Goal: Contribute content: Add original content to the website for others to see

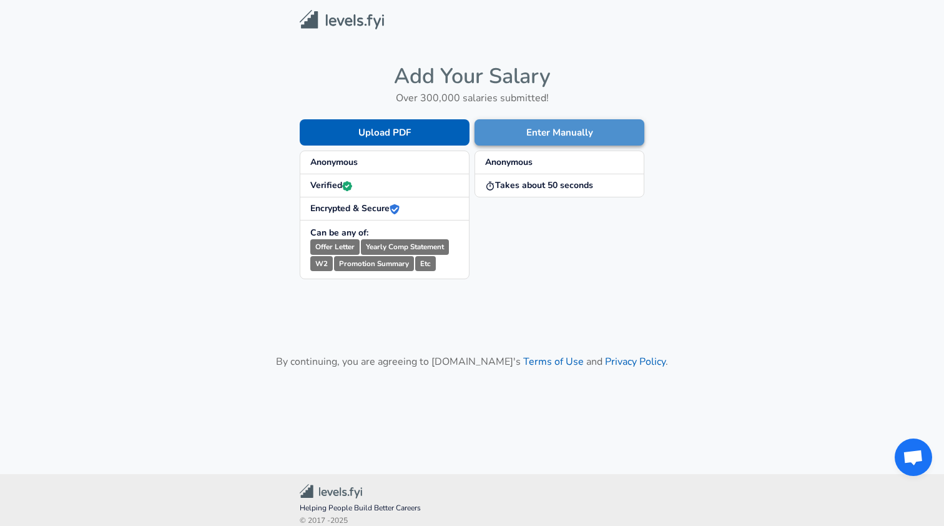
click at [552, 127] on button "Enter Manually" at bounding box center [559, 132] width 170 height 26
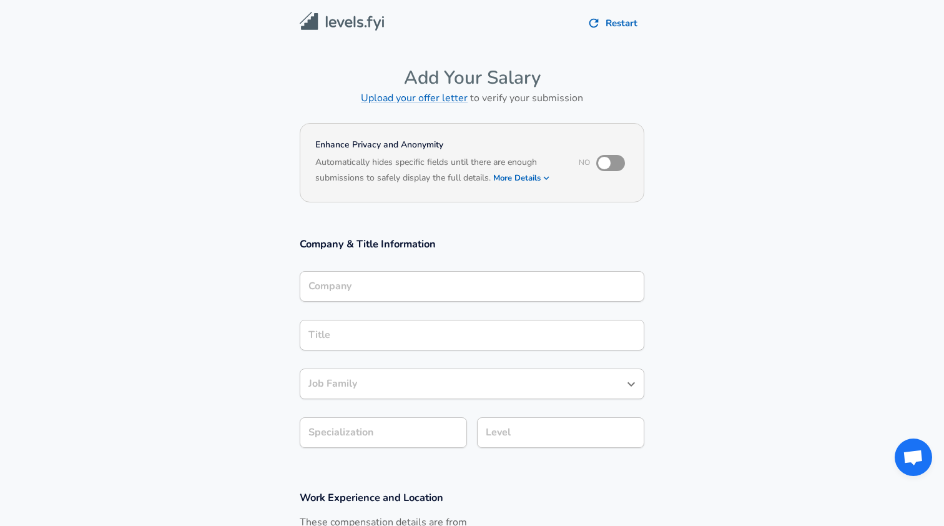
scroll to position [12, 0]
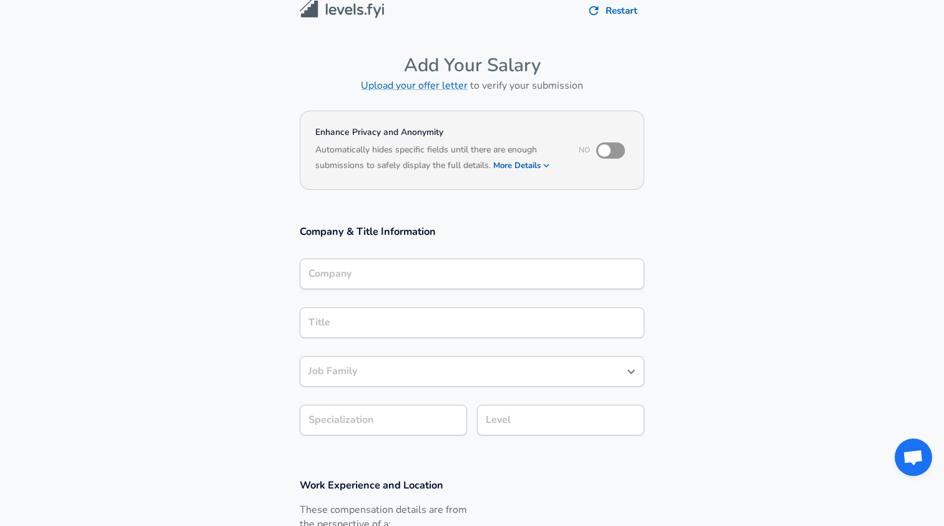
click at [338, 283] on input "Company" at bounding box center [471, 273] width 333 height 19
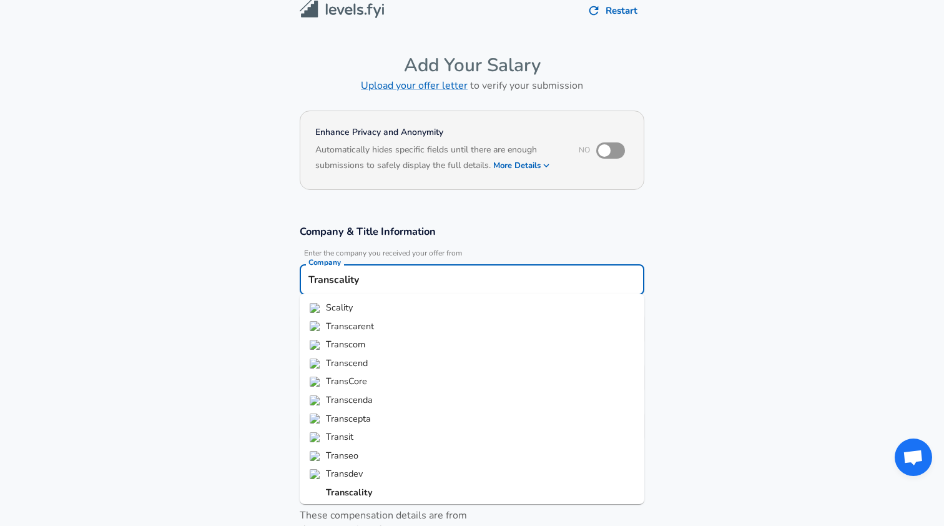
click at [361, 486] on strong "Transcality" at bounding box center [349, 492] width 47 height 12
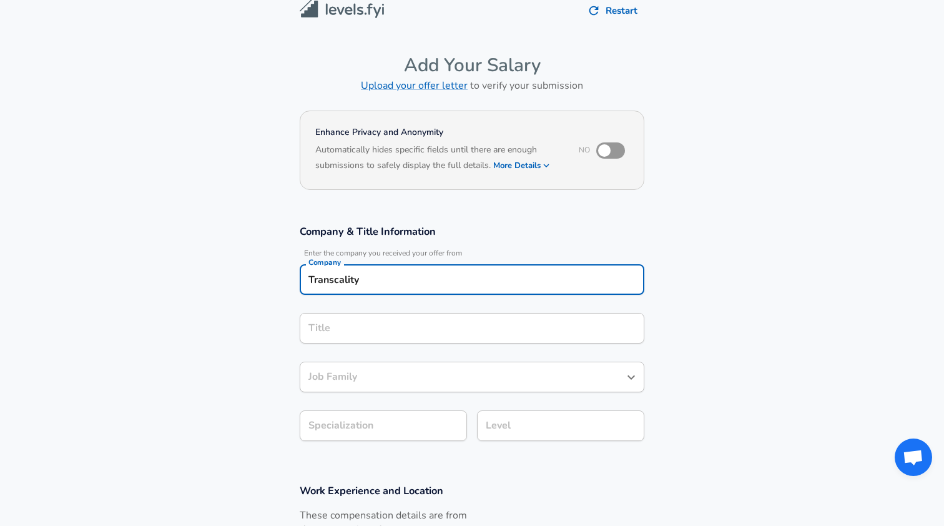
type input "Transcality"
click at [338, 330] on input "Title" at bounding box center [471, 327] width 333 height 19
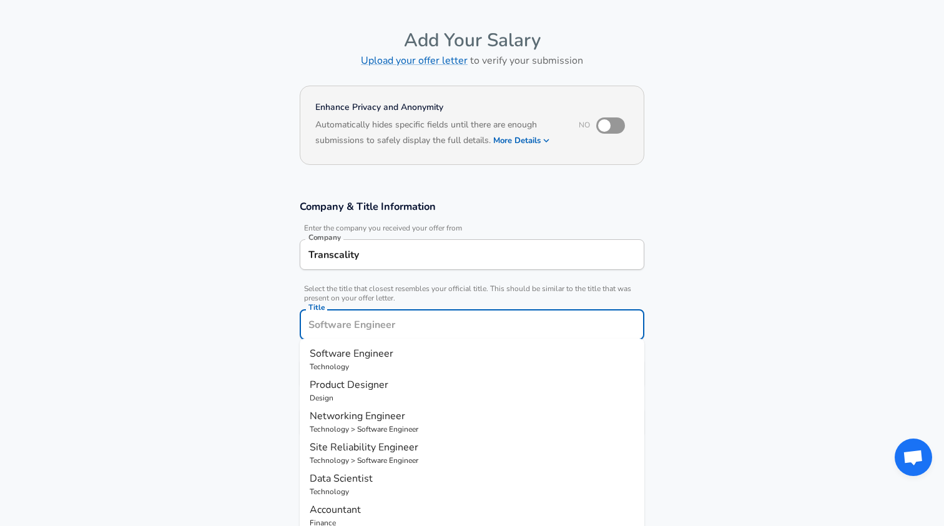
click at [349, 356] on span "Software Engineer" at bounding box center [352, 353] width 84 height 14
type input "Software Engineer"
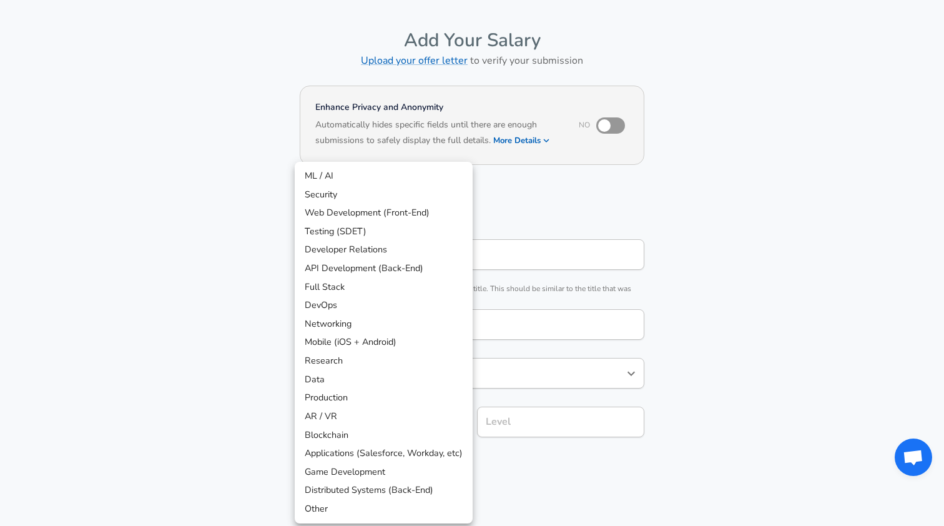
scroll to position [75, 0]
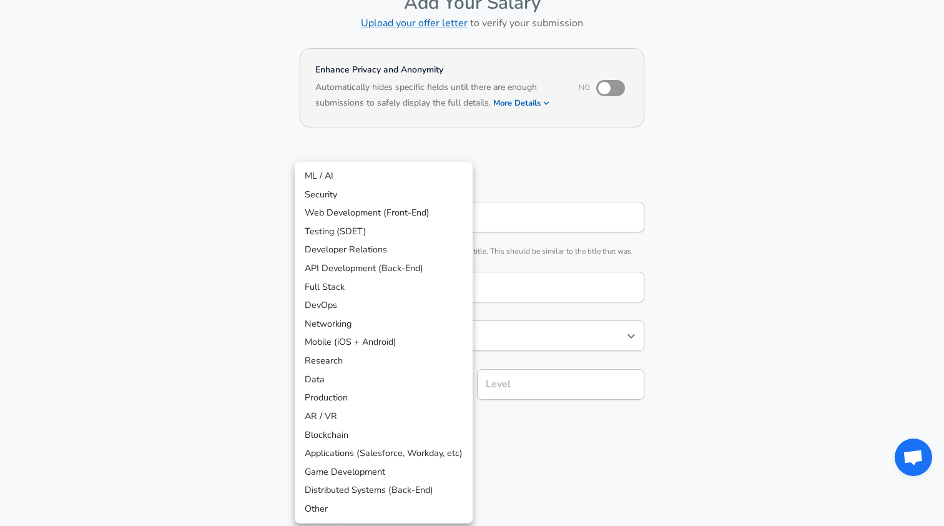
click at [371, 425] on body "Restart Add Your Salary Upload your offer letter to verify your submission Enha…" at bounding box center [472, 188] width 944 height 526
click at [349, 285] on li "Full Stack" at bounding box center [384, 287] width 178 height 19
type input "Full Stack"
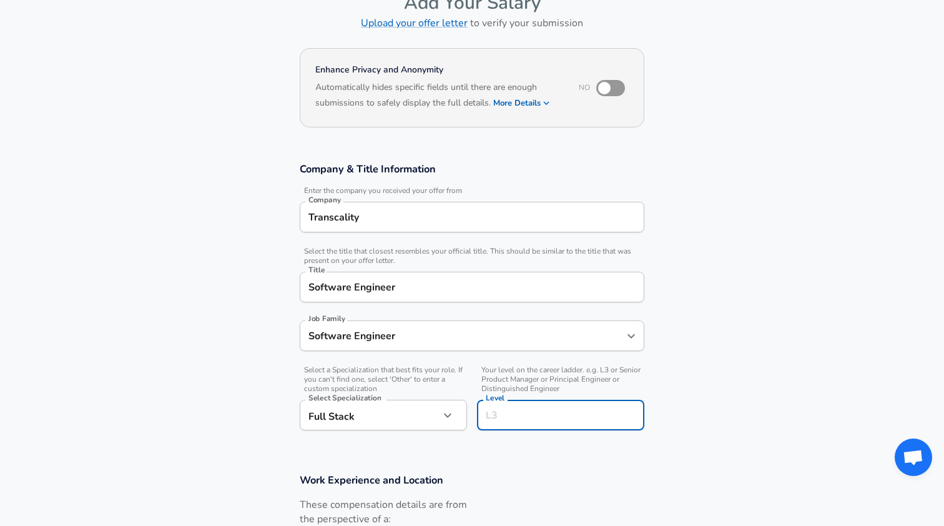
scroll to position [100, 0]
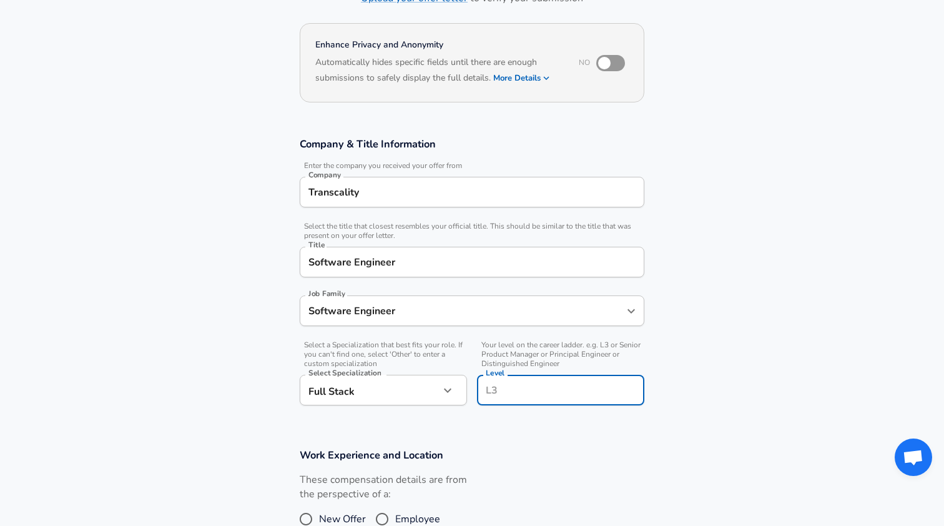
click at [506, 381] on div "Level Level" at bounding box center [560, 391] width 167 height 34
type input "L3"
click at [554, 425] on section "Company & Title Information Enter the company you received your offer from Comp…" at bounding box center [472, 277] width 944 height 311
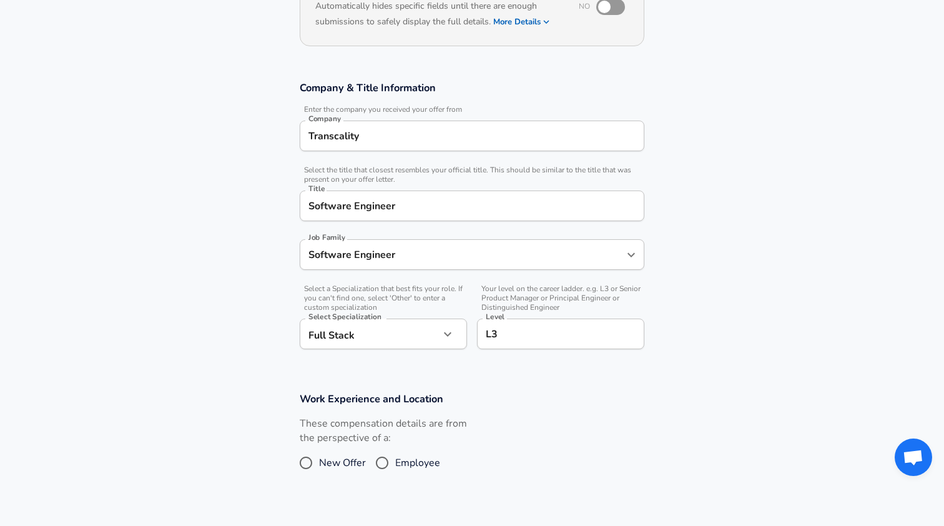
scroll to position [296, 0]
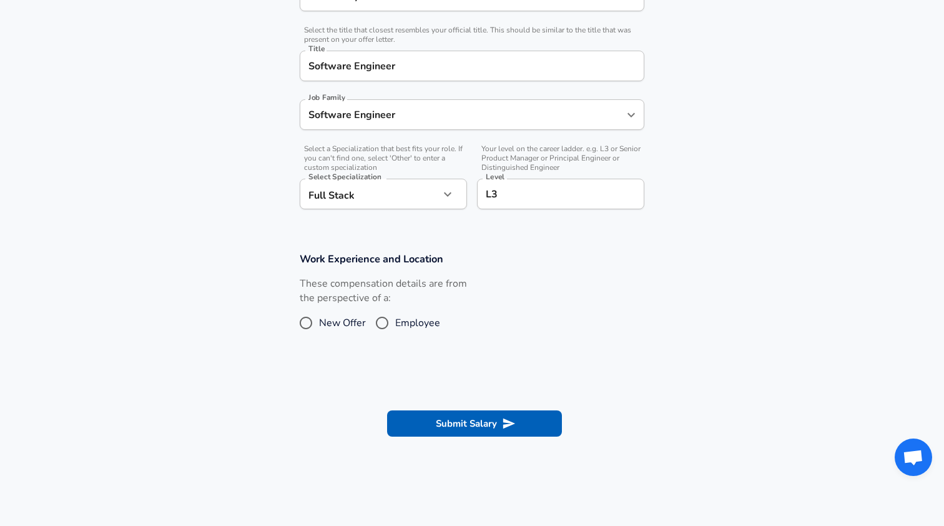
click at [381, 319] on input "Employee" at bounding box center [382, 323] width 26 height 20
radio input "true"
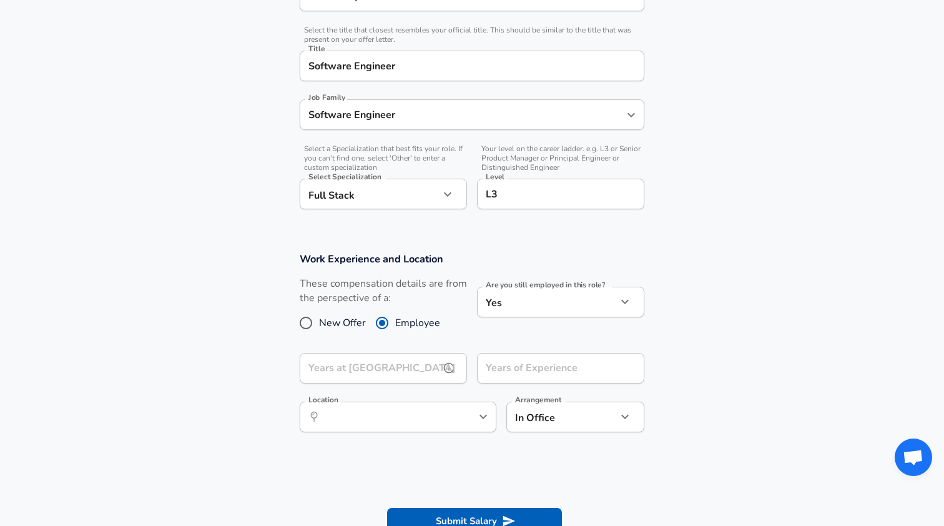
click at [368, 375] on input "Years at [GEOGRAPHIC_DATA]" at bounding box center [370, 368] width 140 height 31
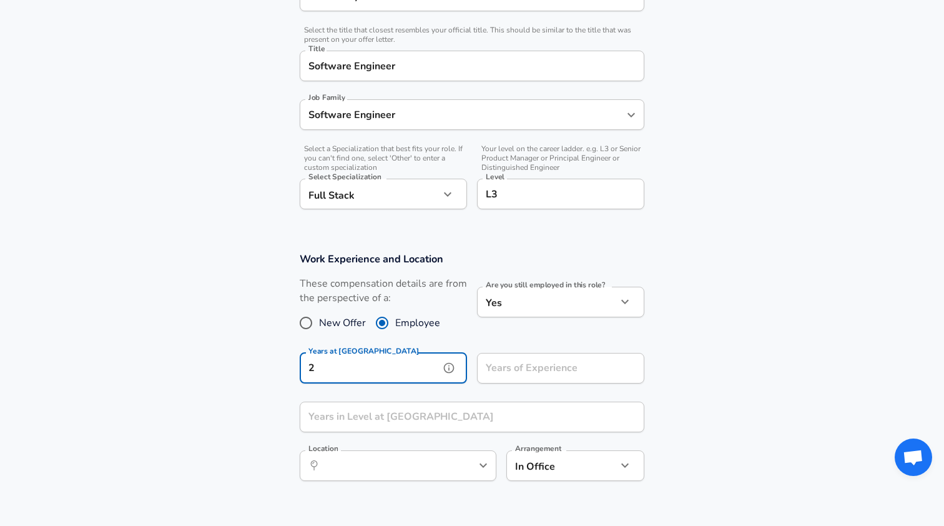
type input "2"
click at [502, 372] on input "Years of Experience" at bounding box center [547, 368] width 140 height 31
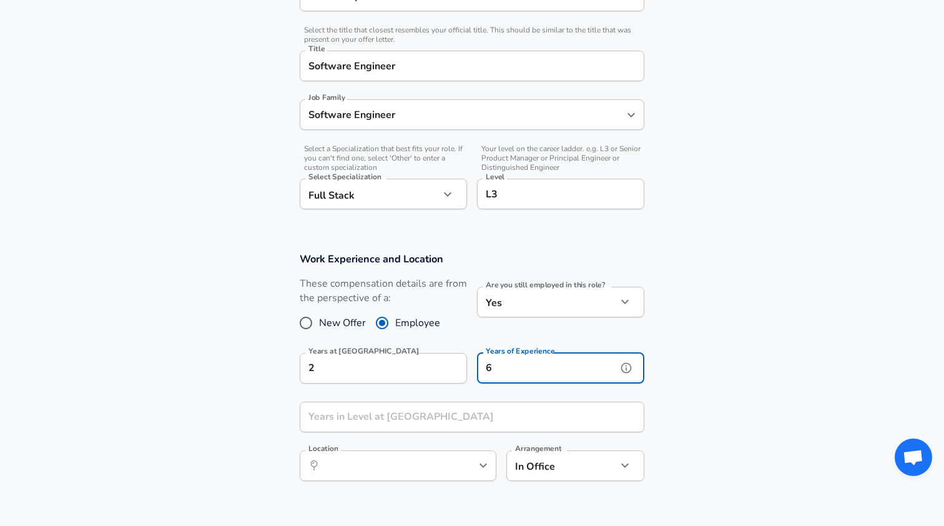
type input "6"
click at [389, 415] on input "Years in Level at [GEOGRAPHIC_DATA]" at bounding box center [458, 416] width 317 height 31
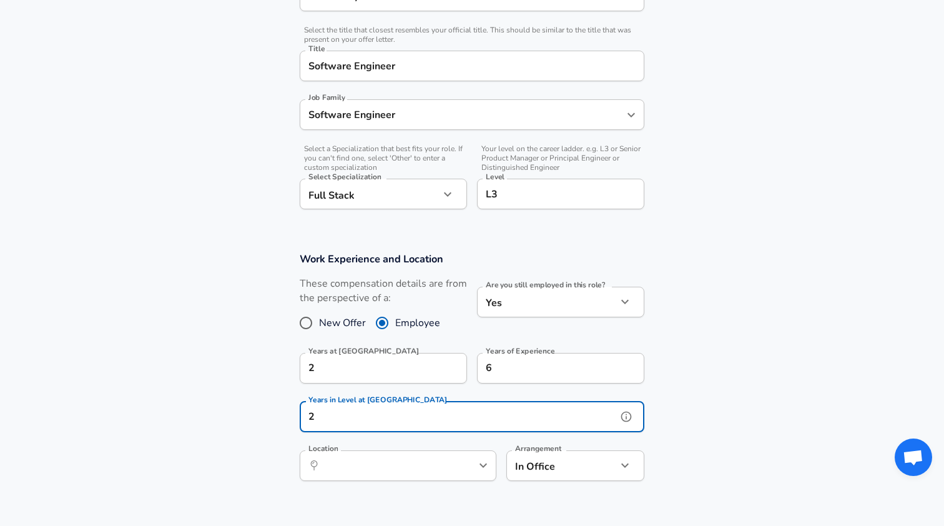
type input "2"
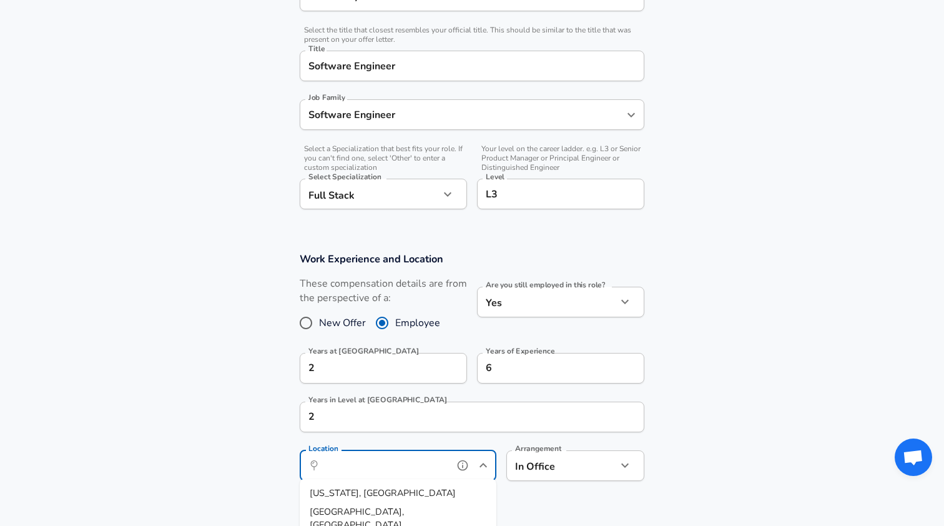
click at [417, 466] on input "Location" at bounding box center [384, 465] width 128 height 19
click at [367, 494] on span "ch, [GEOGRAPHIC_DATA], [GEOGRAPHIC_DATA]" at bounding box center [372, 499] width 125 height 26
type input "[GEOGRAPHIC_DATA], [GEOGRAPHIC_DATA], [GEOGRAPHIC_DATA]"
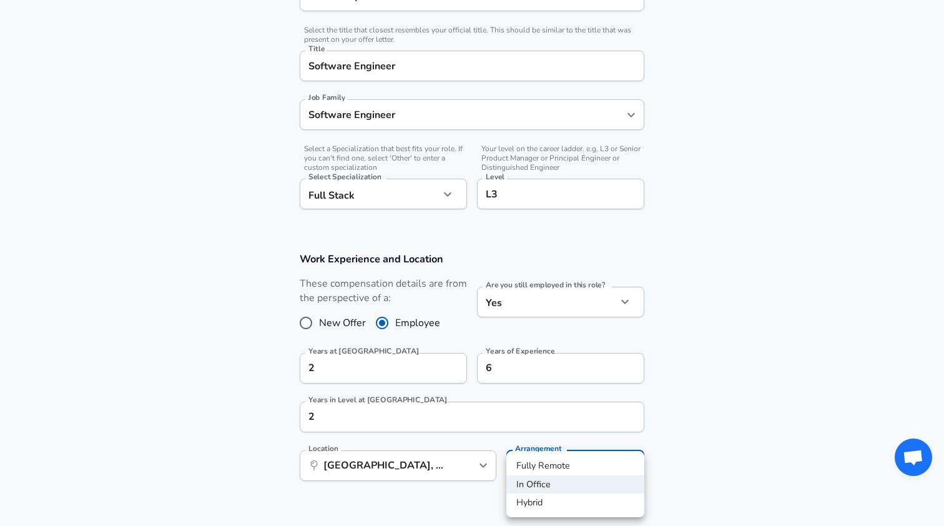
click at [543, 457] on li "Fully Remote" at bounding box center [575, 465] width 138 height 19
type input "remote"
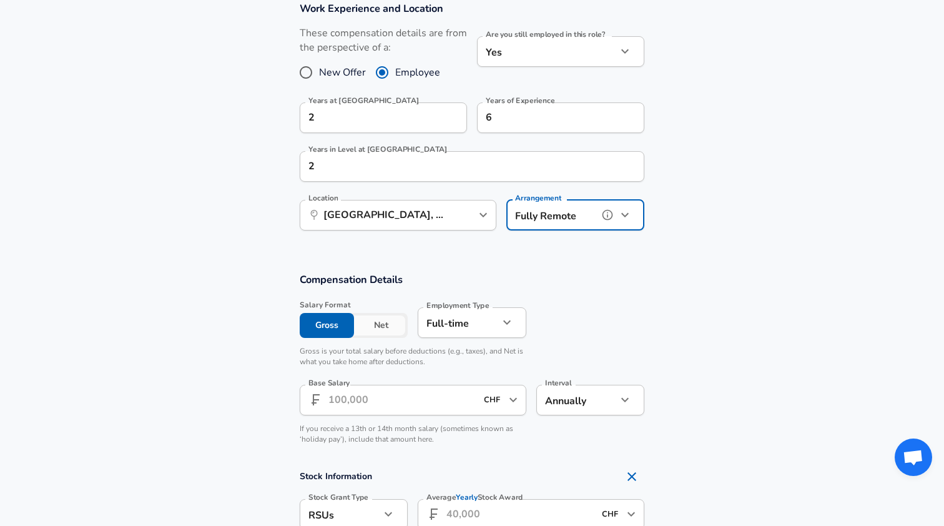
scroll to position [567, 0]
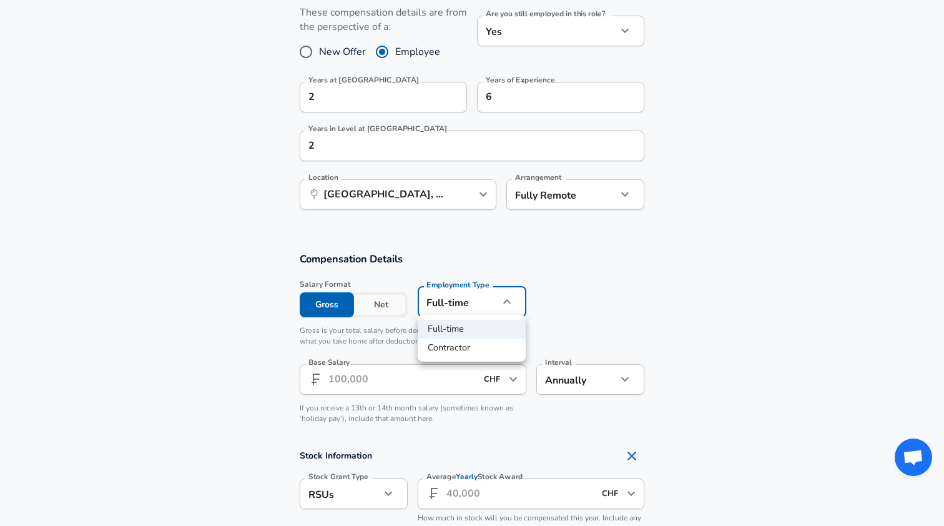
click at [464, 346] on li "Contractor" at bounding box center [472, 347] width 108 height 19
type input "contract"
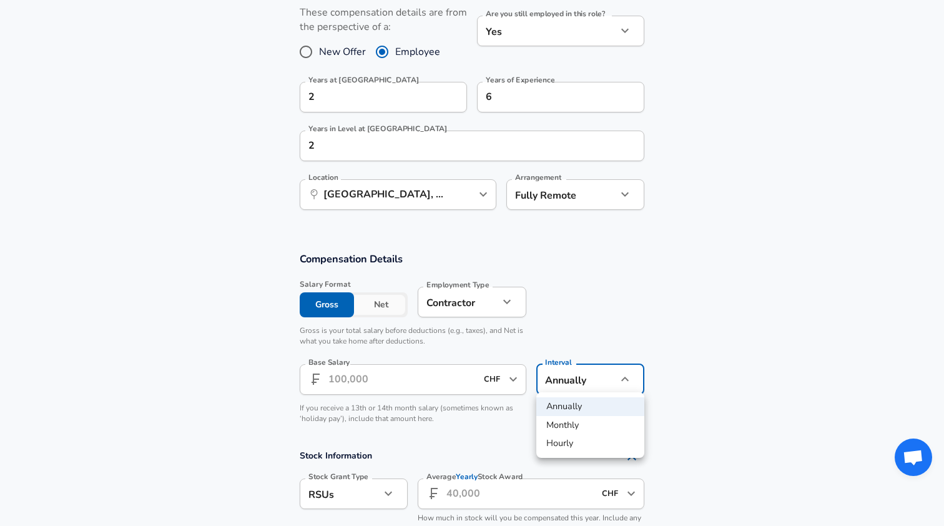
click at [568, 443] on li "Hourly" at bounding box center [590, 443] width 108 height 19
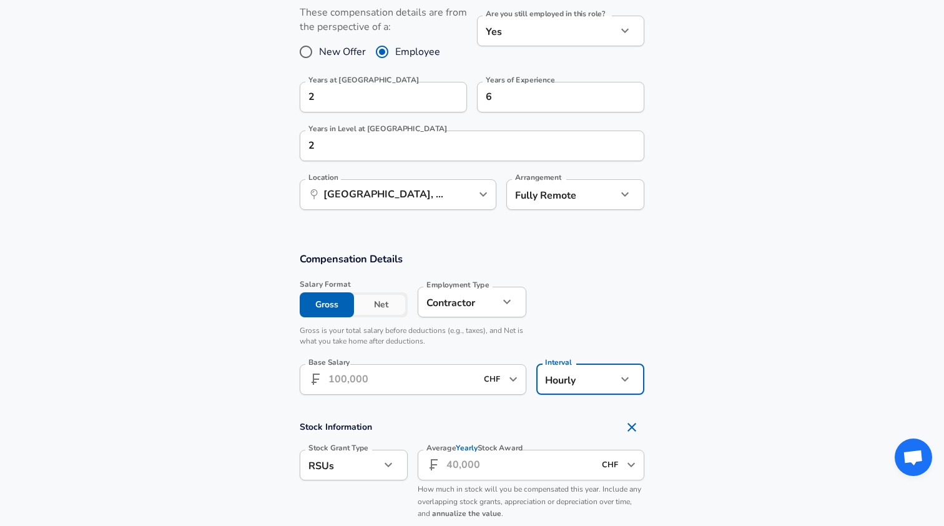
type input "hourly"
click at [429, 387] on input "Base Salary" at bounding box center [402, 379] width 148 height 31
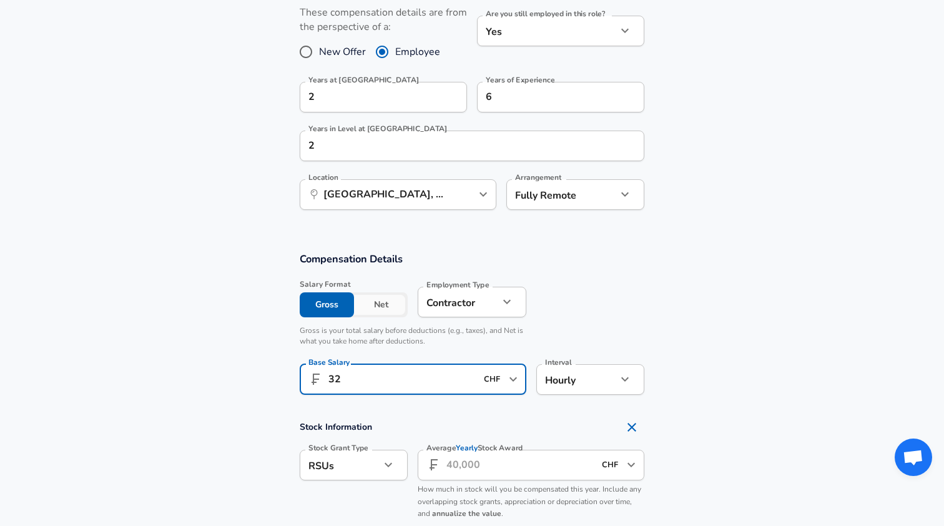
type input "32"
click at [469, 414] on h4 "Stock Information" at bounding box center [472, 426] width 345 height 25
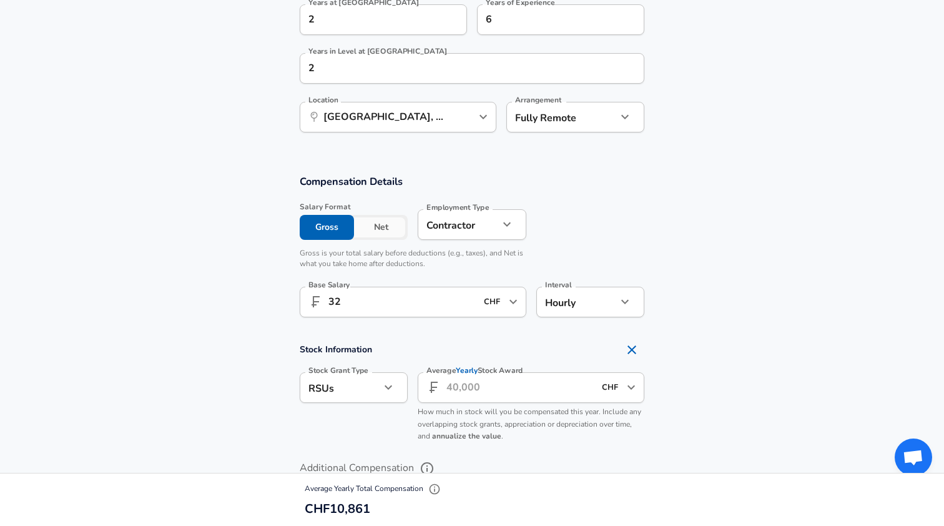
scroll to position [660, 0]
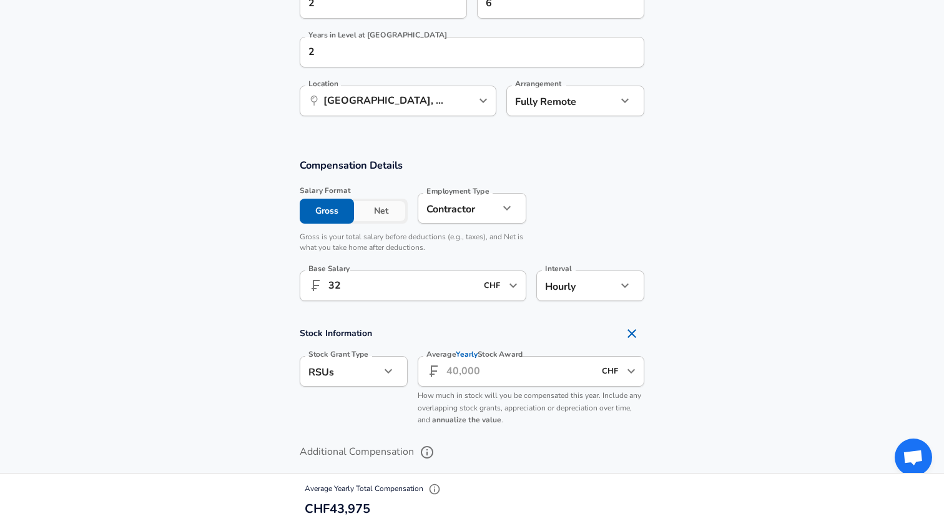
click at [386, 370] on icon "button" at bounding box center [388, 370] width 15 height 15
click at [328, 435] on li "None" at bounding box center [354, 435] width 108 height 19
type input "none"
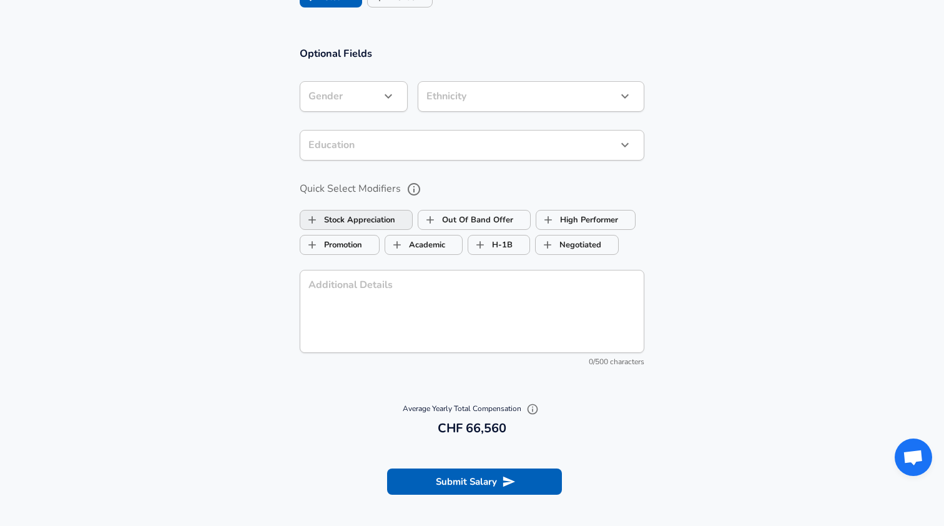
scroll to position [1113, 0]
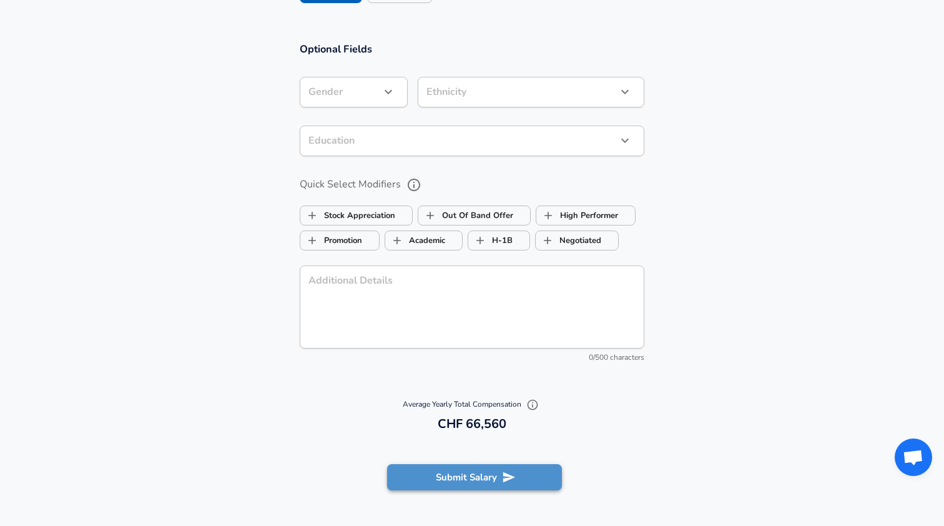
click at [477, 475] on button "Submit Salary" at bounding box center [474, 477] width 175 height 26
